Goal: Information Seeking & Learning: Learn about a topic

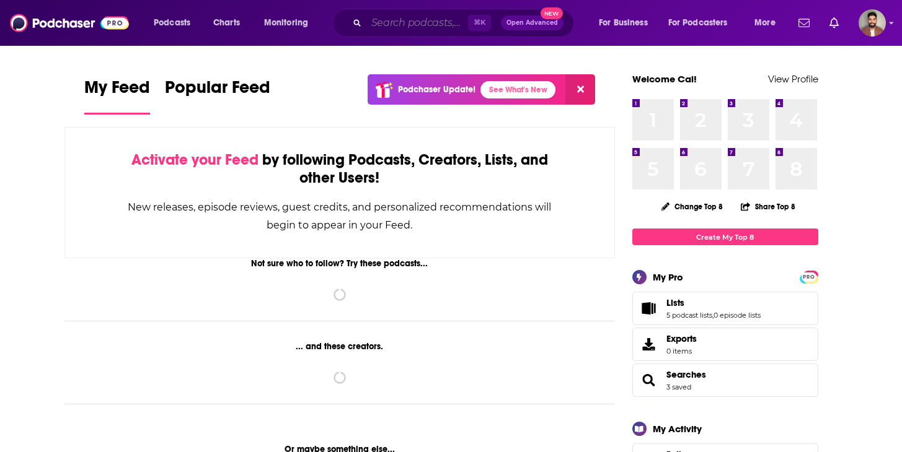
click at [386, 26] on input "Search podcasts, credits, & more..." at bounding box center [417, 23] width 102 height 20
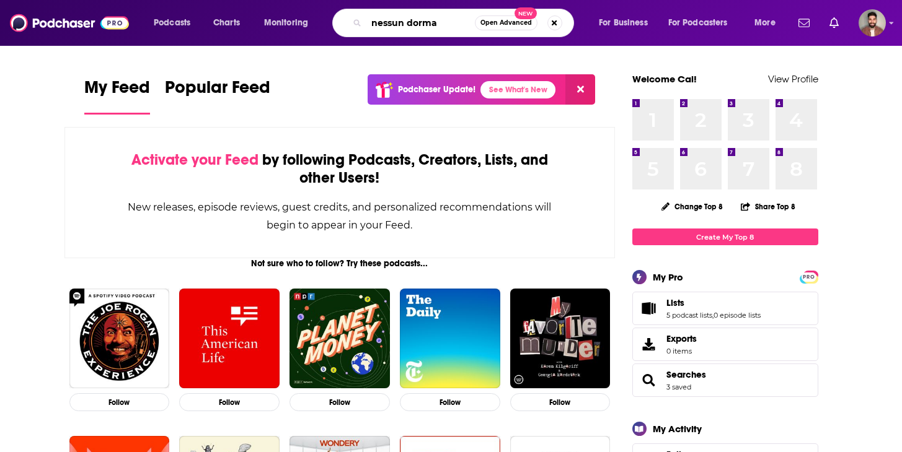
type input "nessun dorma"
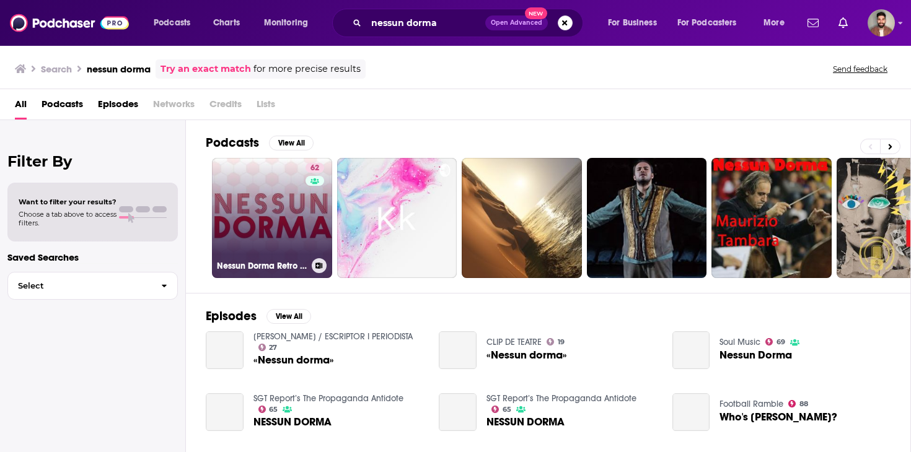
click at [268, 209] on link "62 Nessun Dorma Retro Football Podcast" at bounding box center [272, 218] width 120 height 120
